Goal: Find specific page/section: Find specific page/section

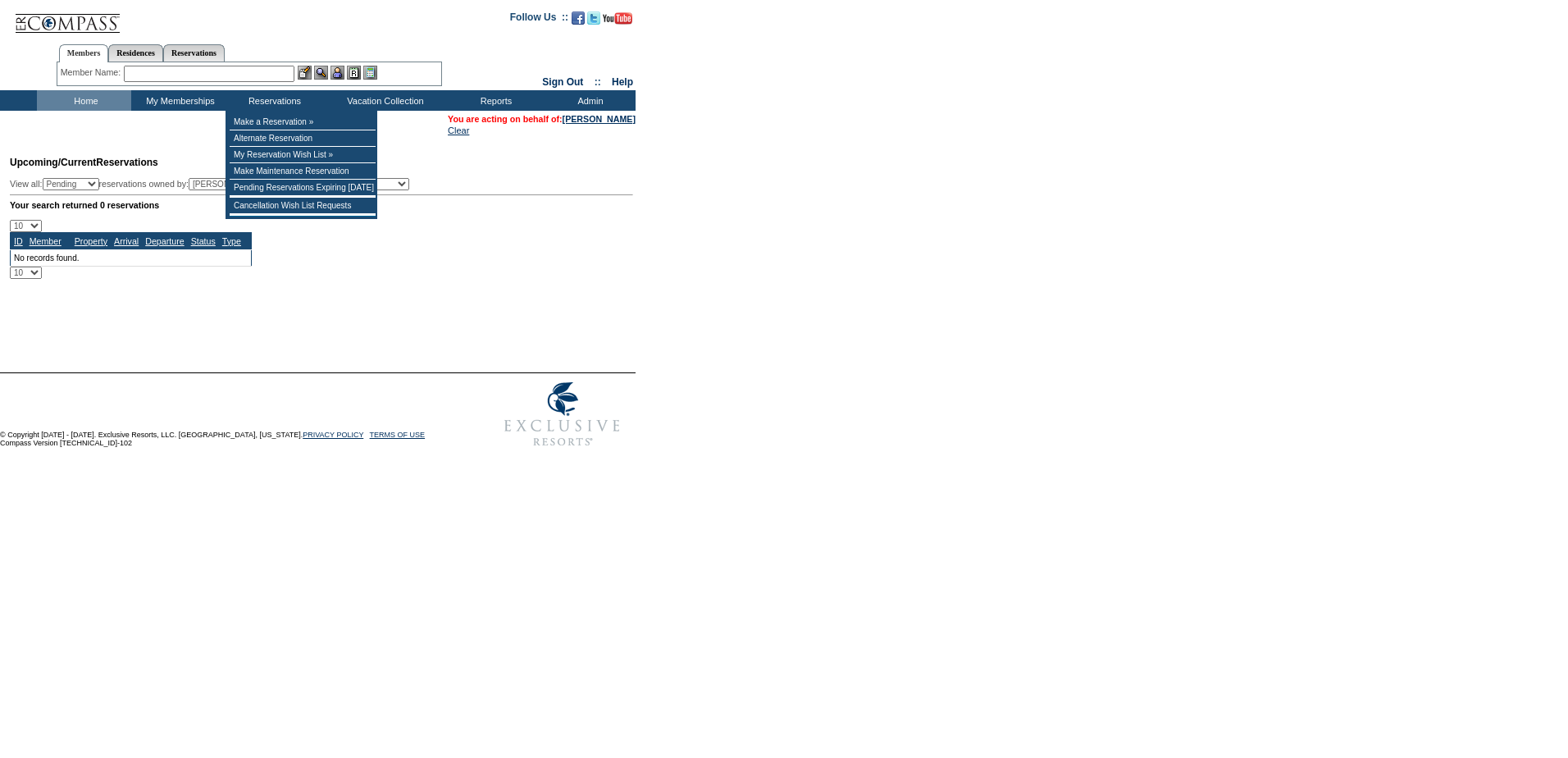
click at [205, 72] on input "text" at bounding box center [208, 74] width 170 height 16
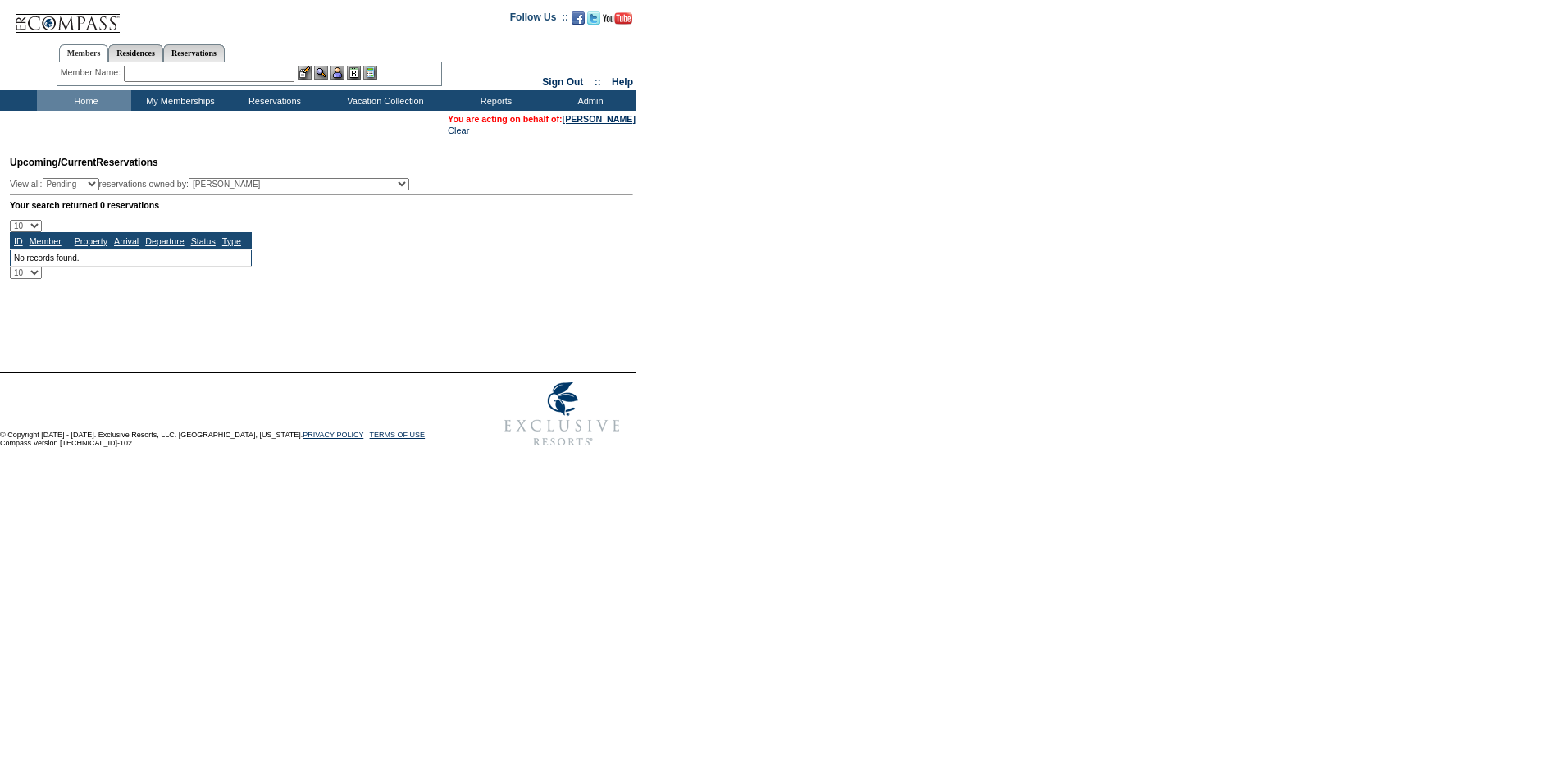
click at [160, 67] on input "text" at bounding box center [208, 74] width 170 height 16
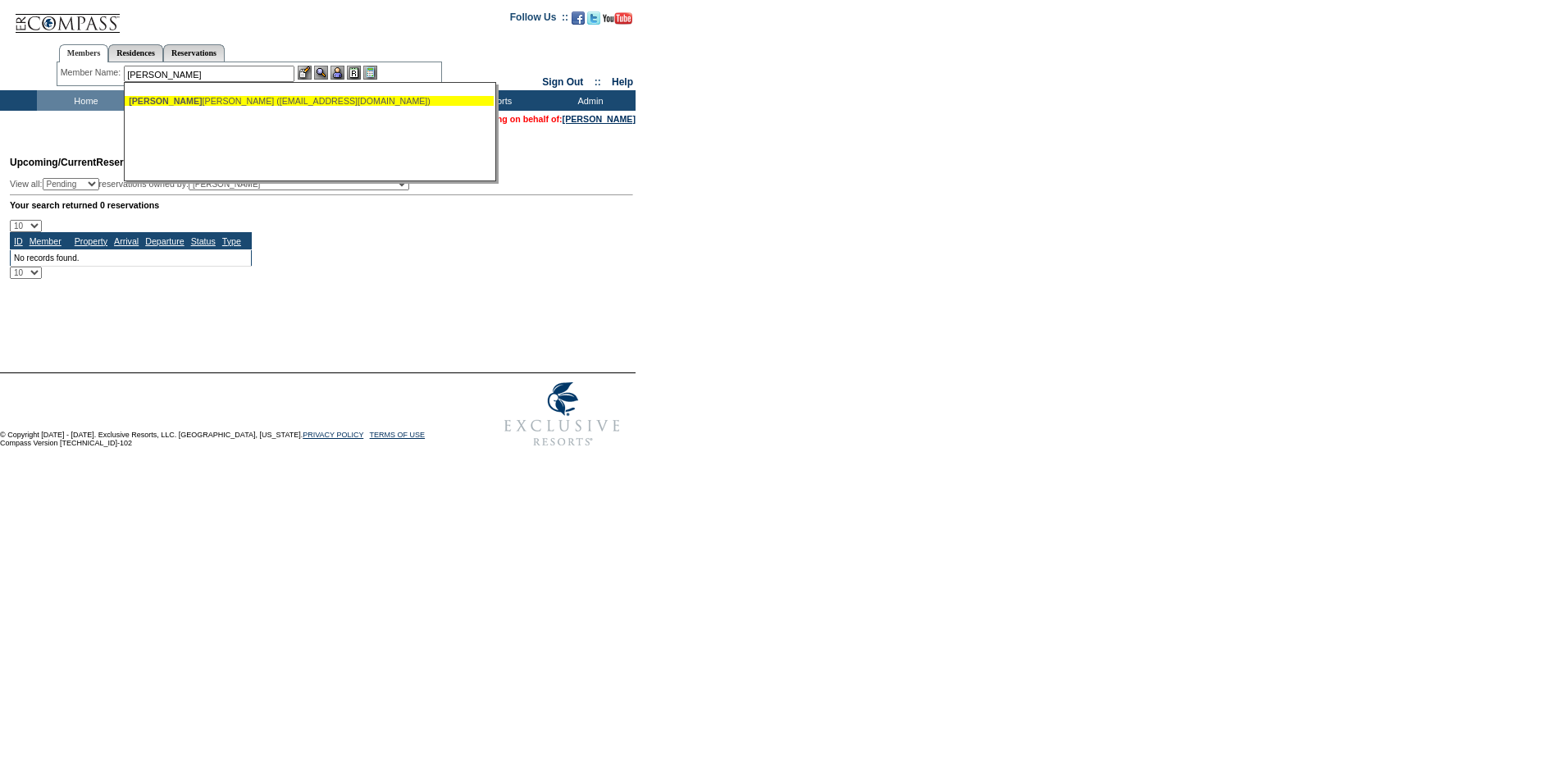
click at [160, 100] on span "[PERSON_NAME]" at bounding box center [165, 100] width 73 height 10
type input "[PERSON_NAME] Jr, [PERSON_NAME] F ([EMAIL_ADDRESS][DOMAIN_NAME])"
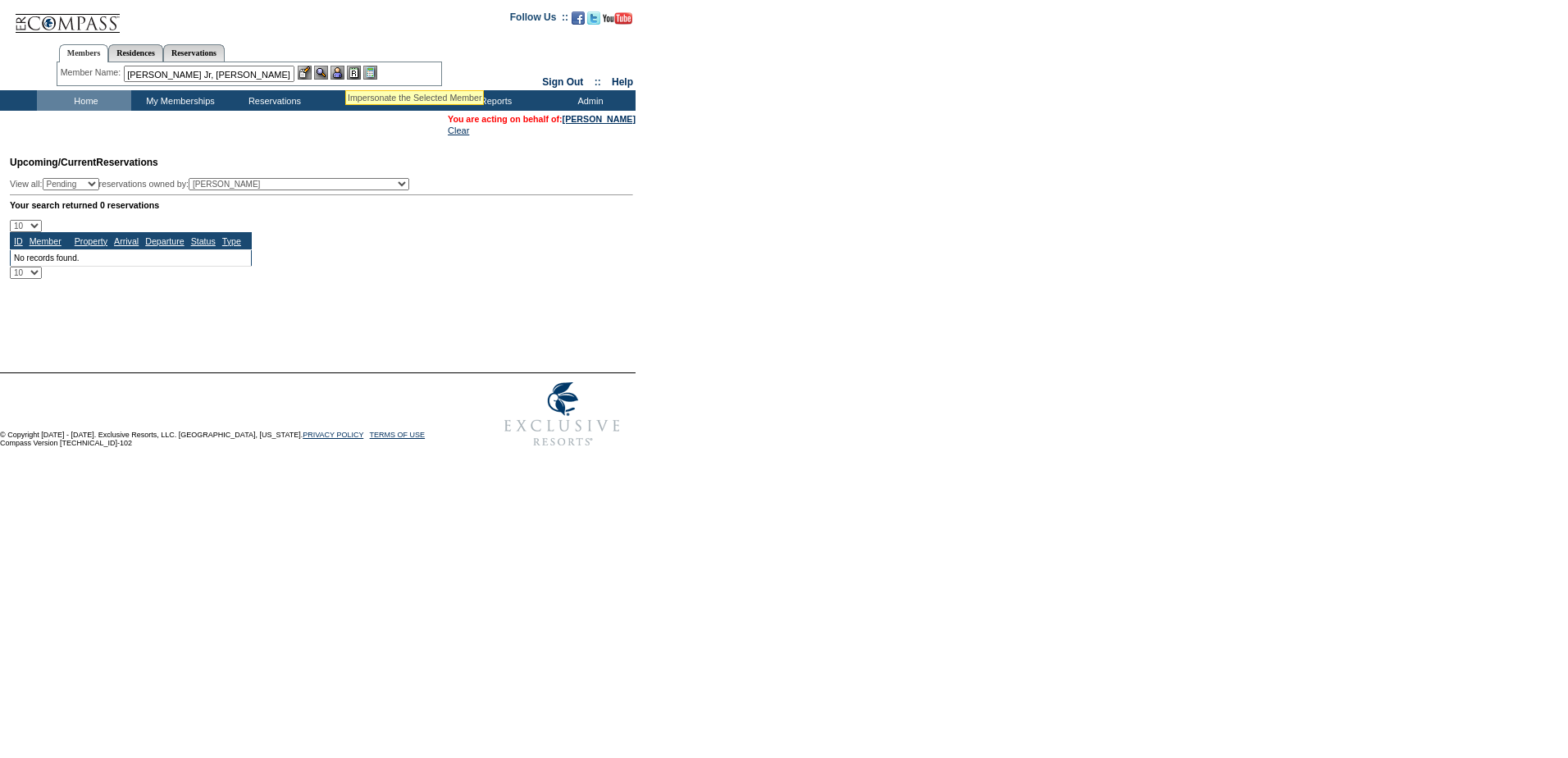
click at [344, 69] on img at bounding box center [337, 72] width 14 height 14
click at [328, 69] on img at bounding box center [320, 72] width 14 height 14
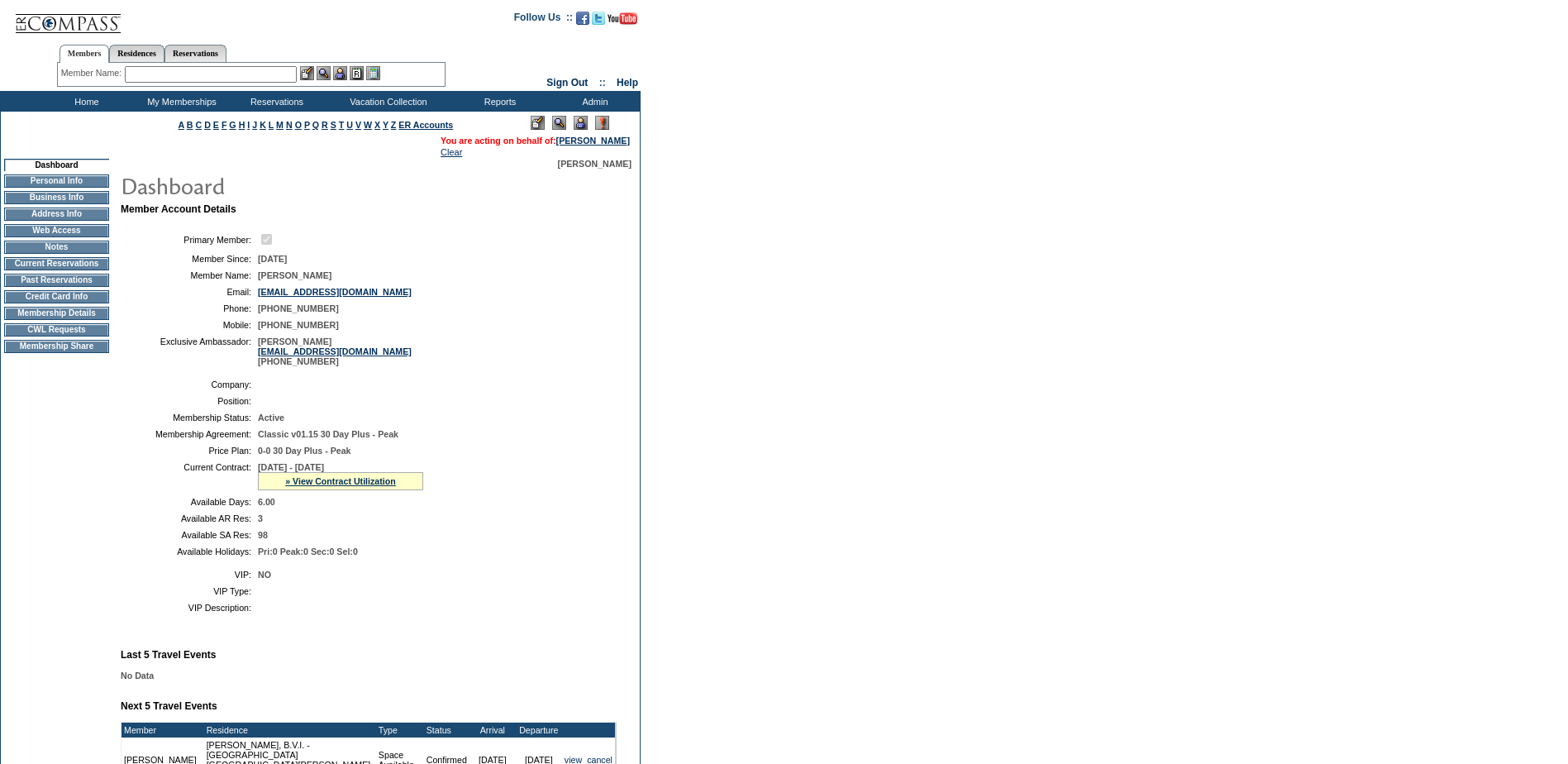
click at [51, 258] on td at bounding box center [57, 255] width 105 height 5
click at [51, 270] on td "Current Reservations" at bounding box center [57, 263] width 105 height 14
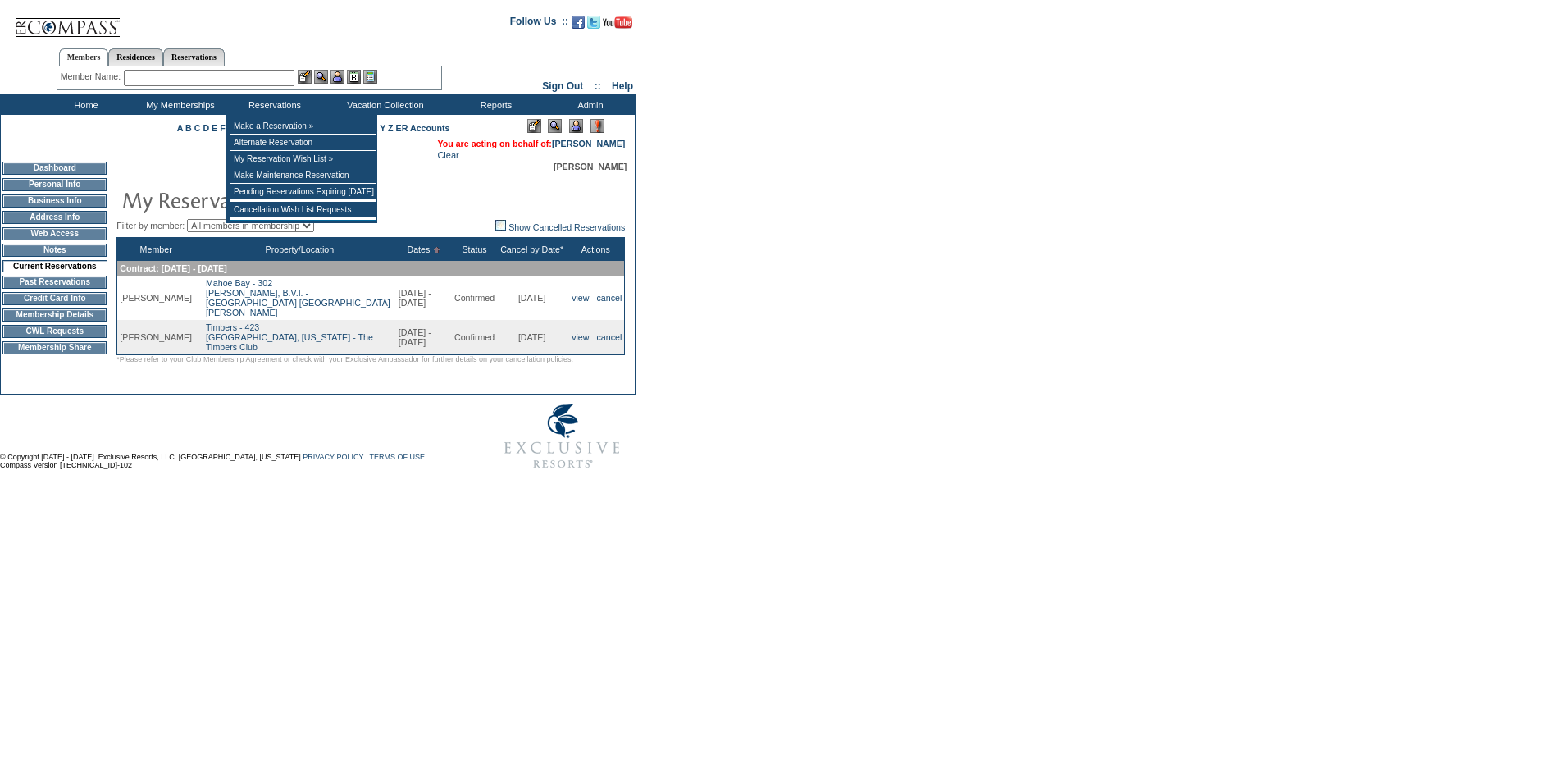
click at [219, 81] on input "text" at bounding box center [208, 78] width 170 height 16
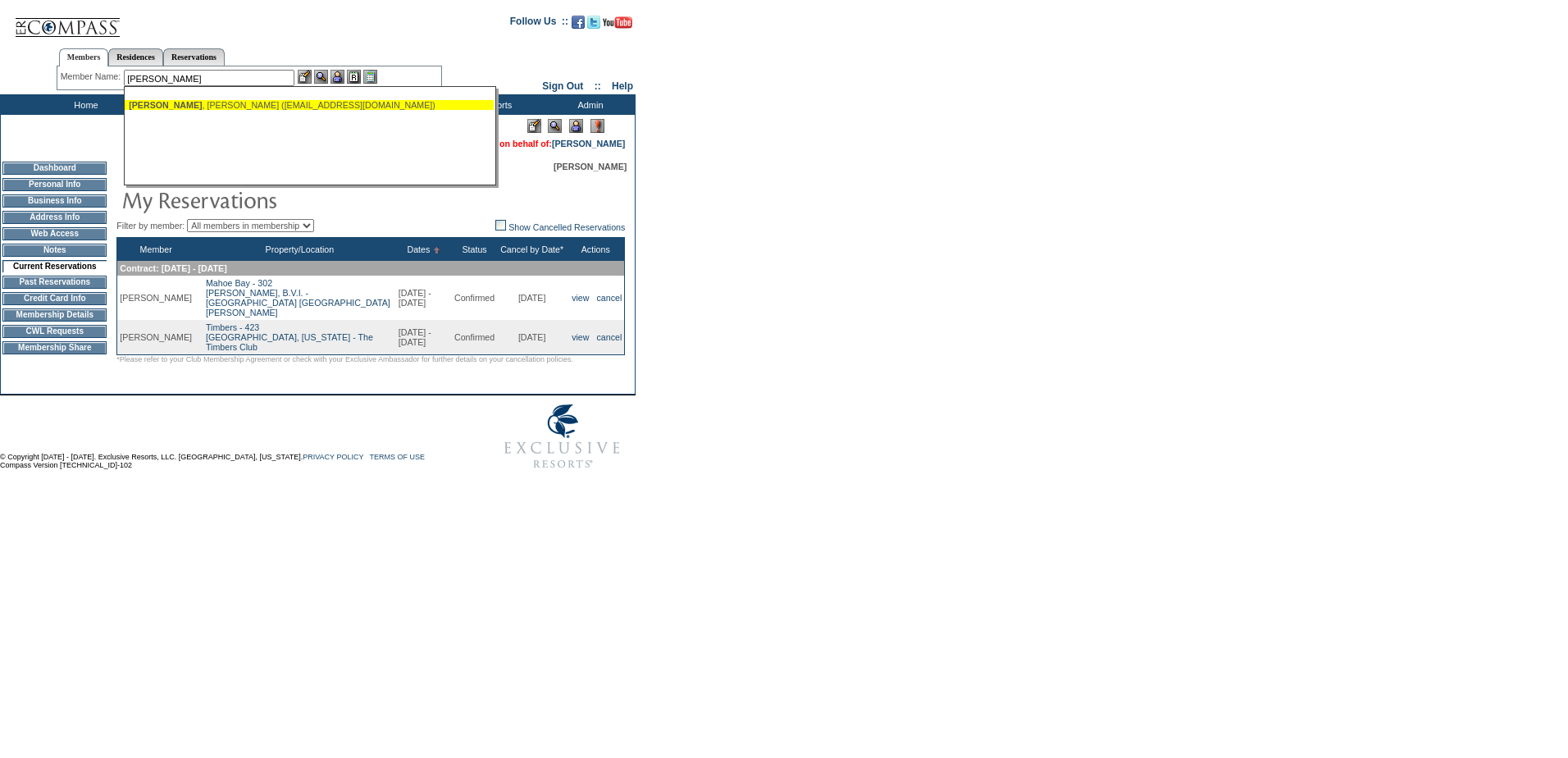
click at [236, 109] on div "Danforth , Chris (cdanforth@kennelwood.com)" at bounding box center [309, 105] width 360 height 10
type input "Danforth, Chris (cdanforth@kennelwood.com)"
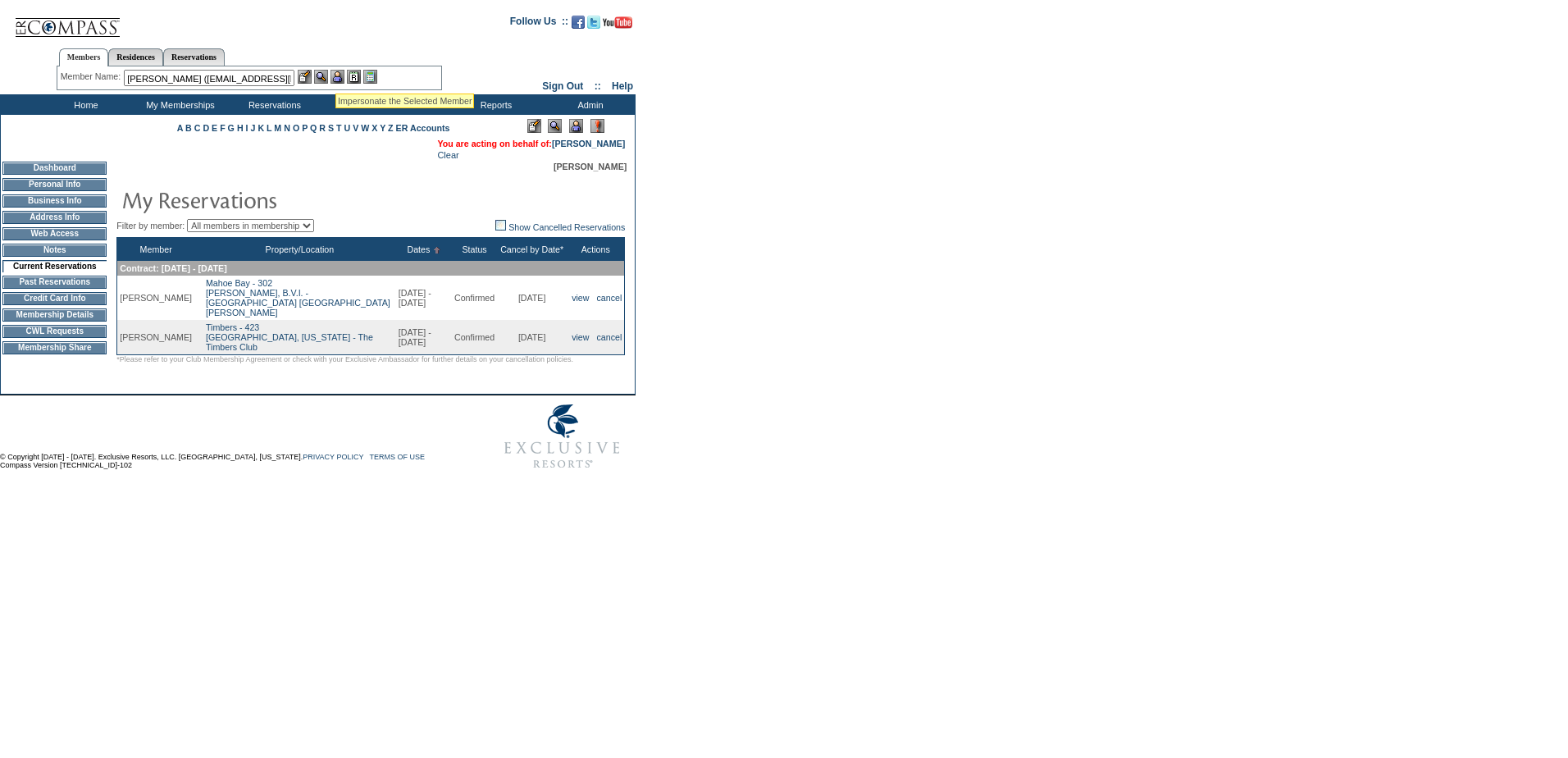
click at [336, 74] on img at bounding box center [337, 76] width 14 height 14
click at [327, 74] on img at bounding box center [320, 76] width 14 height 14
